Goal: Task Accomplishment & Management: Manage account settings

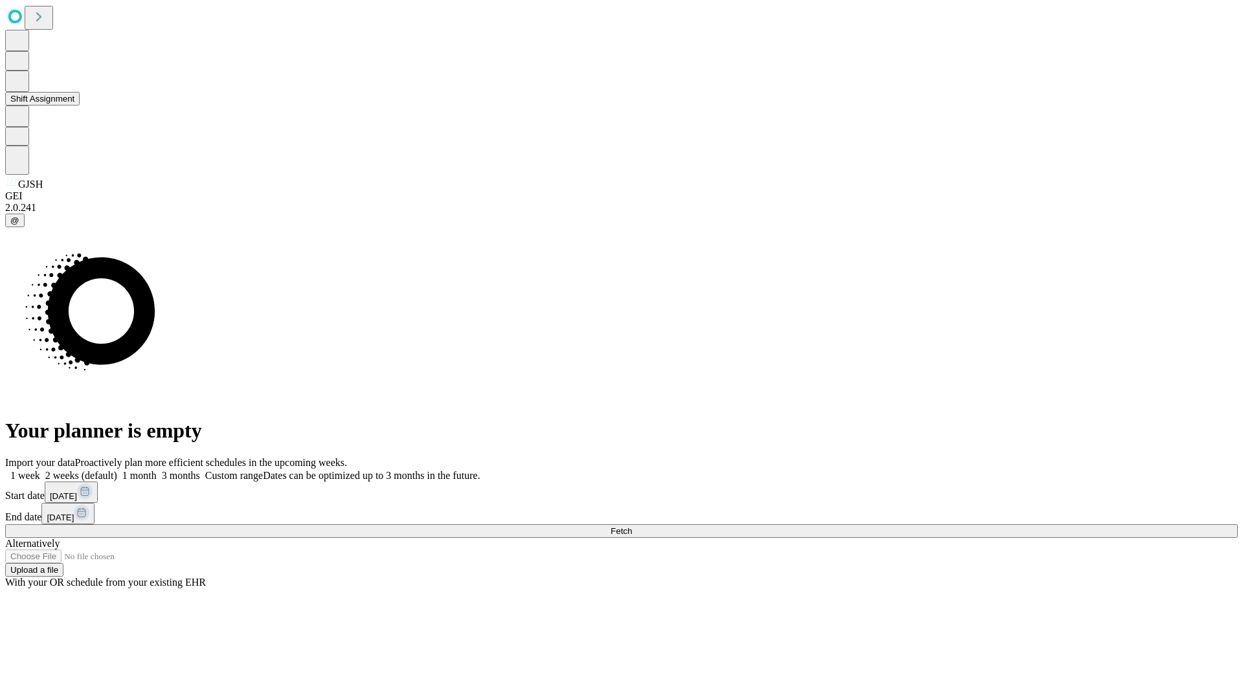
click at [80, 106] on button "Shift Assignment" at bounding box center [42, 99] width 74 height 14
